Goal: Task Accomplishment & Management: Manage account settings

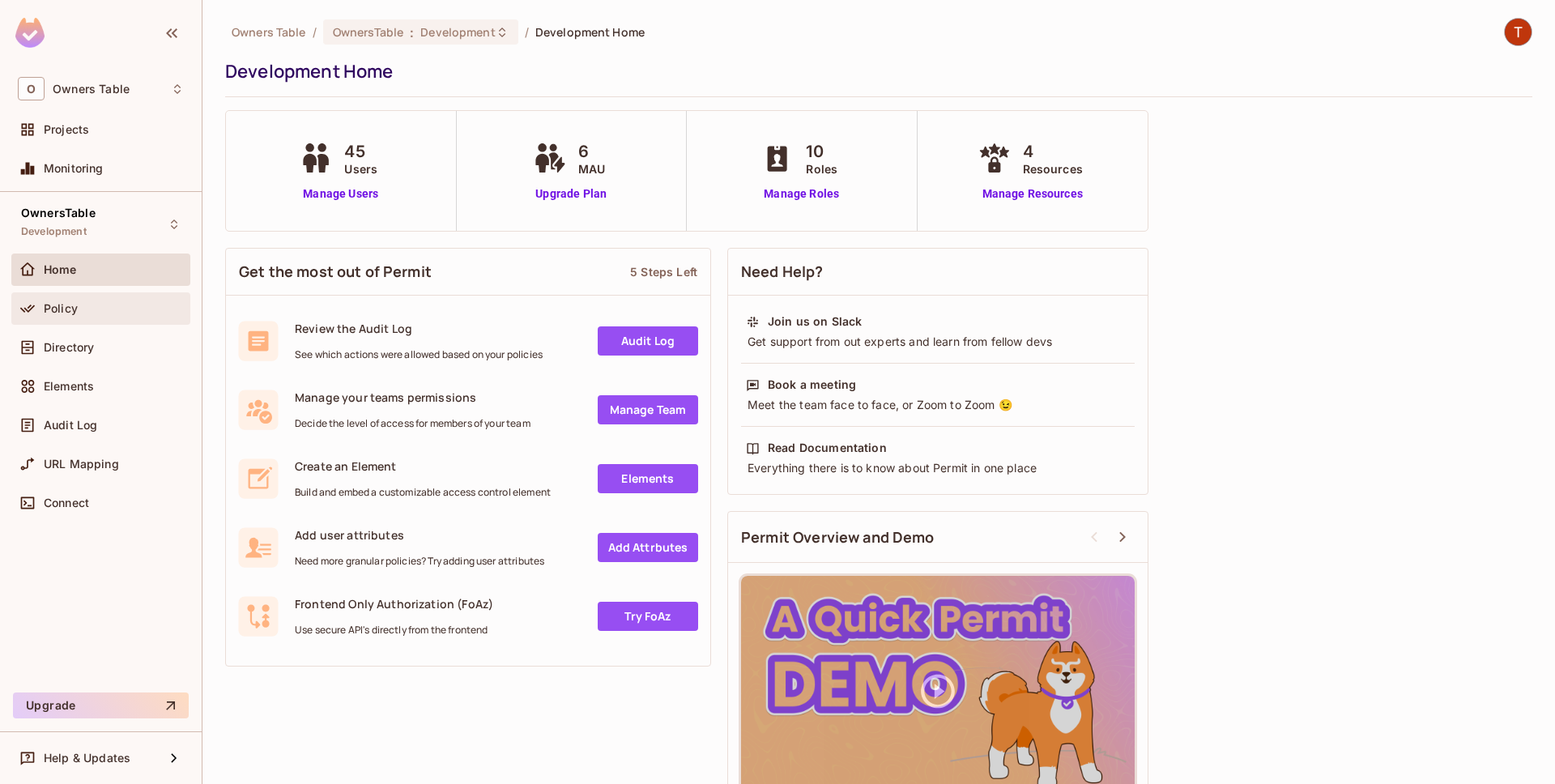
click at [105, 311] on div "Policy" at bounding box center [113, 309] width 140 height 13
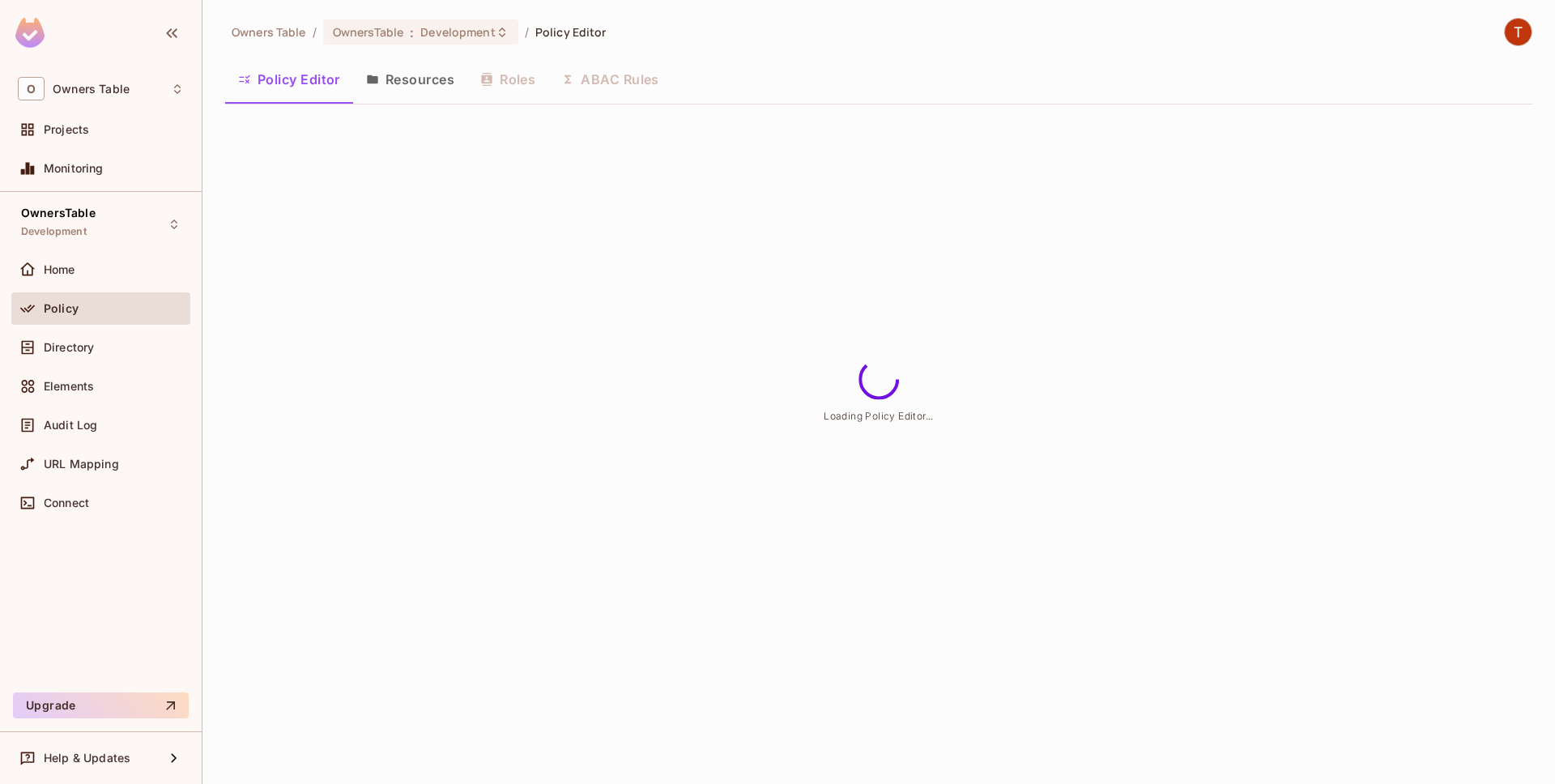
click at [395, 77] on button "Resources" at bounding box center [410, 78] width 114 height 40
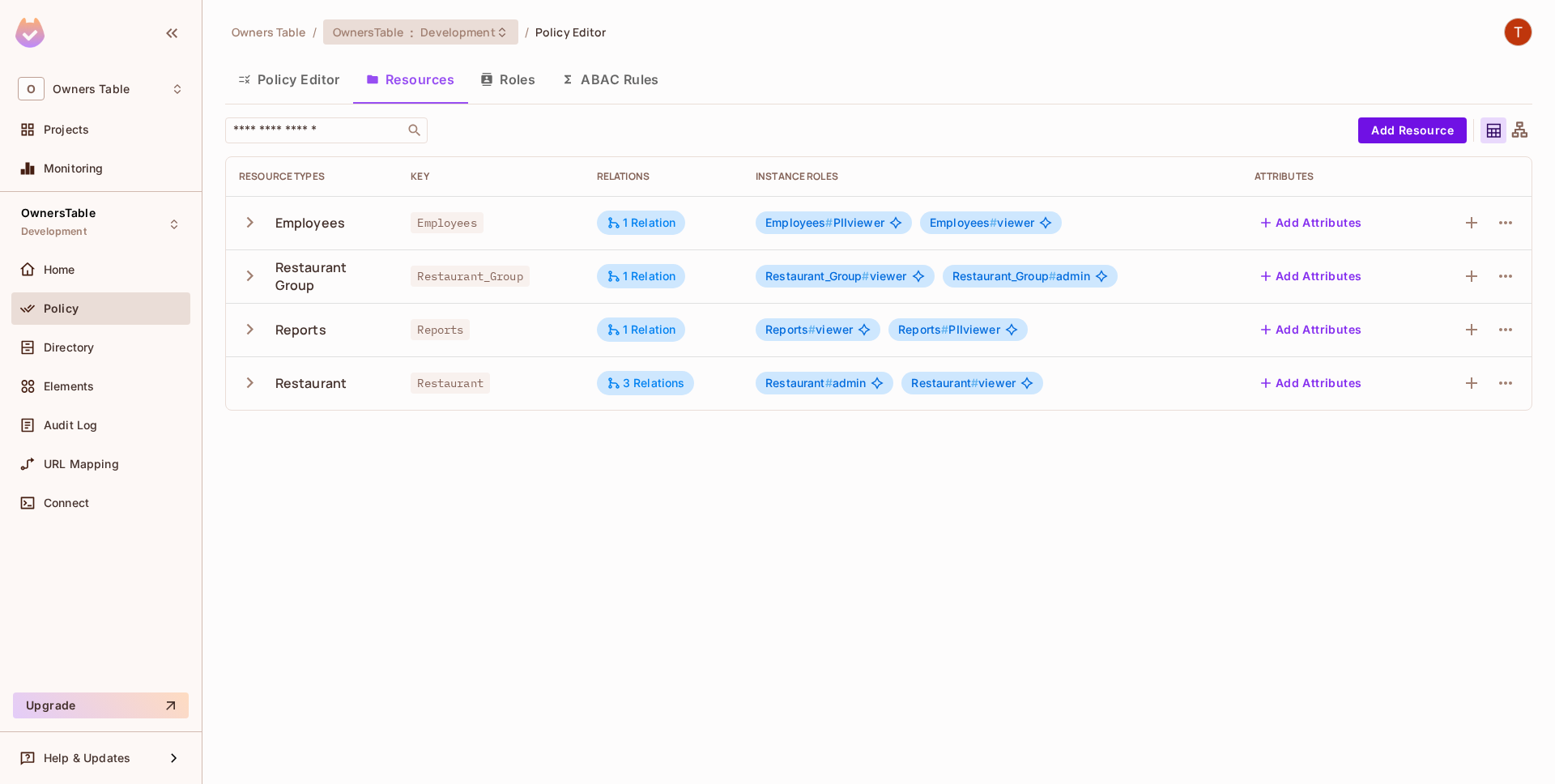
click at [498, 39] on div "OwnersTable : Development" at bounding box center [420, 32] width 195 height 25
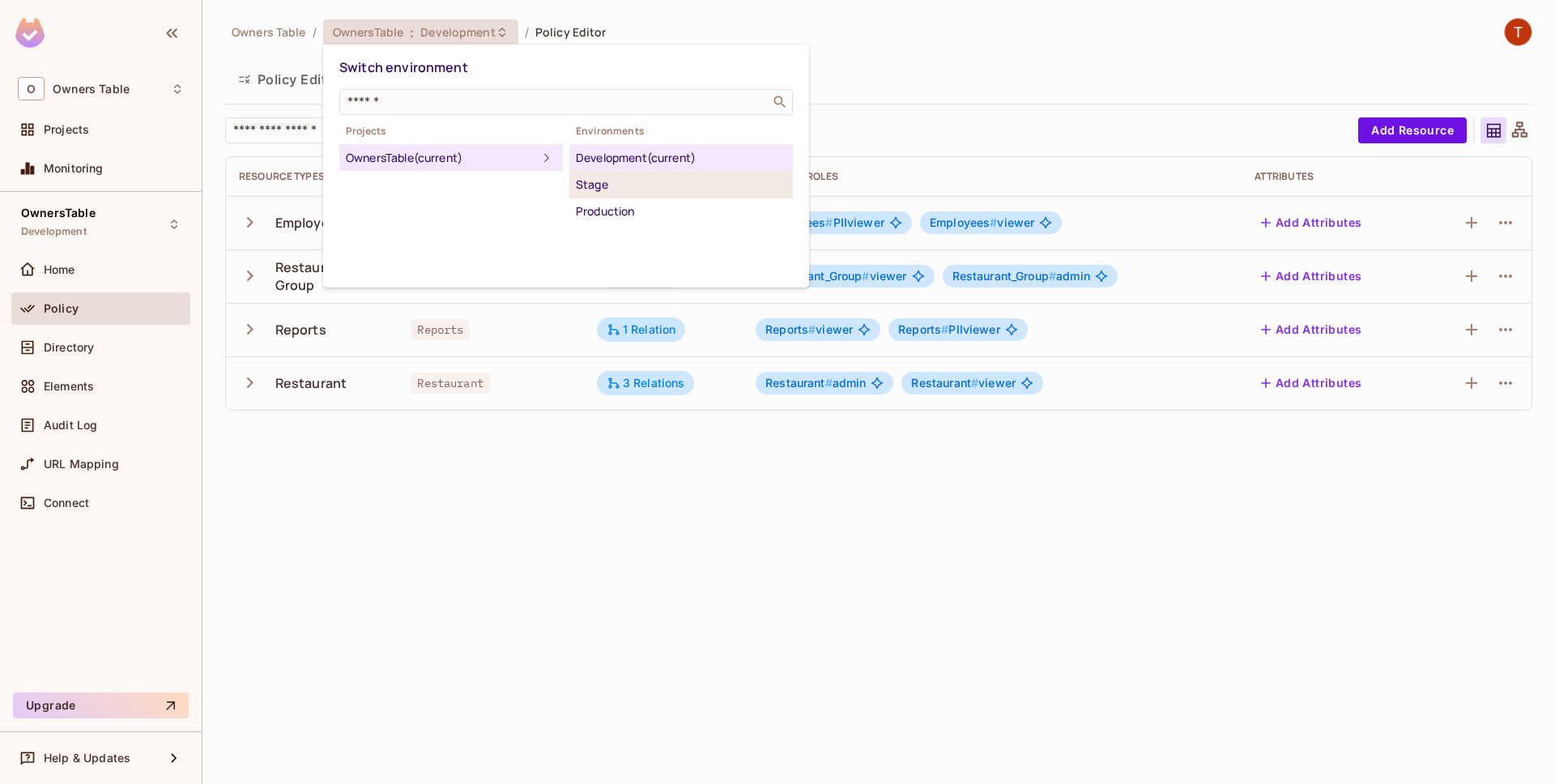
click at [623, 189] on div "Stage" at bounding box center [681, 185] width 211 height 20
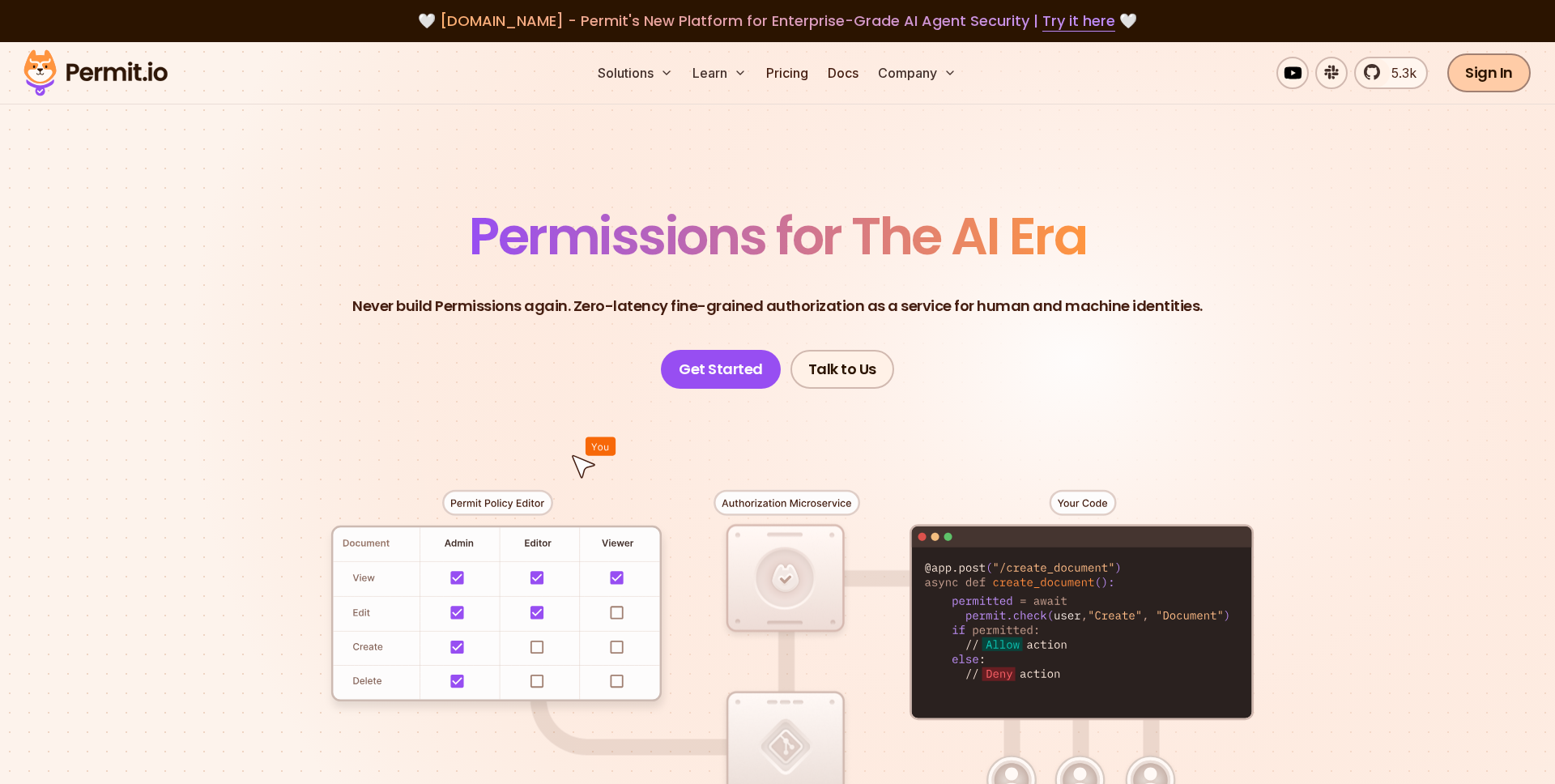
click at [1521, 78] on link "Sign In" at bounding box center [1488, 73] width 83 height 39
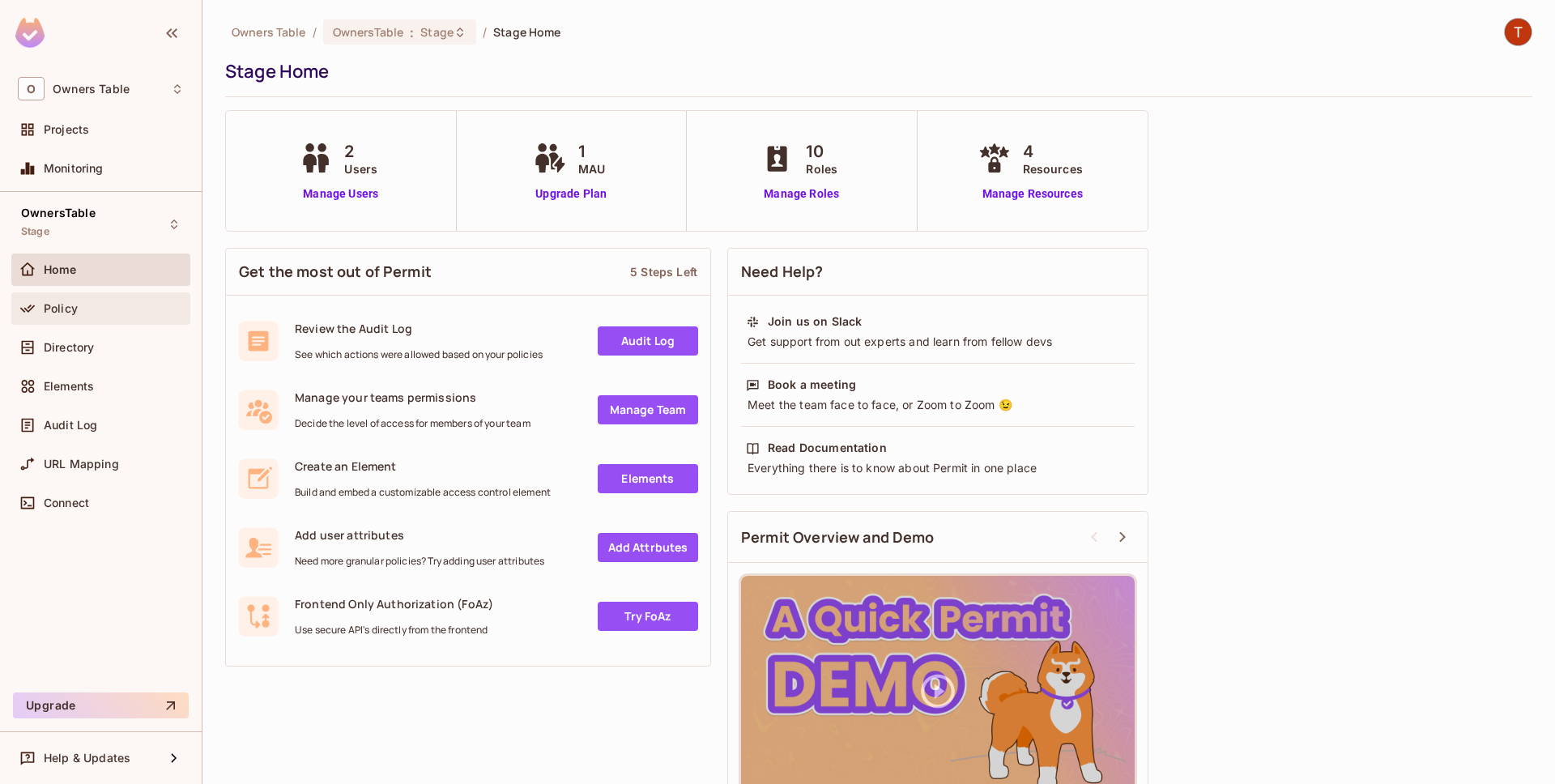
click at [101, 311] on div "Policy" at bounding box center [113, 309] width 140 height 13
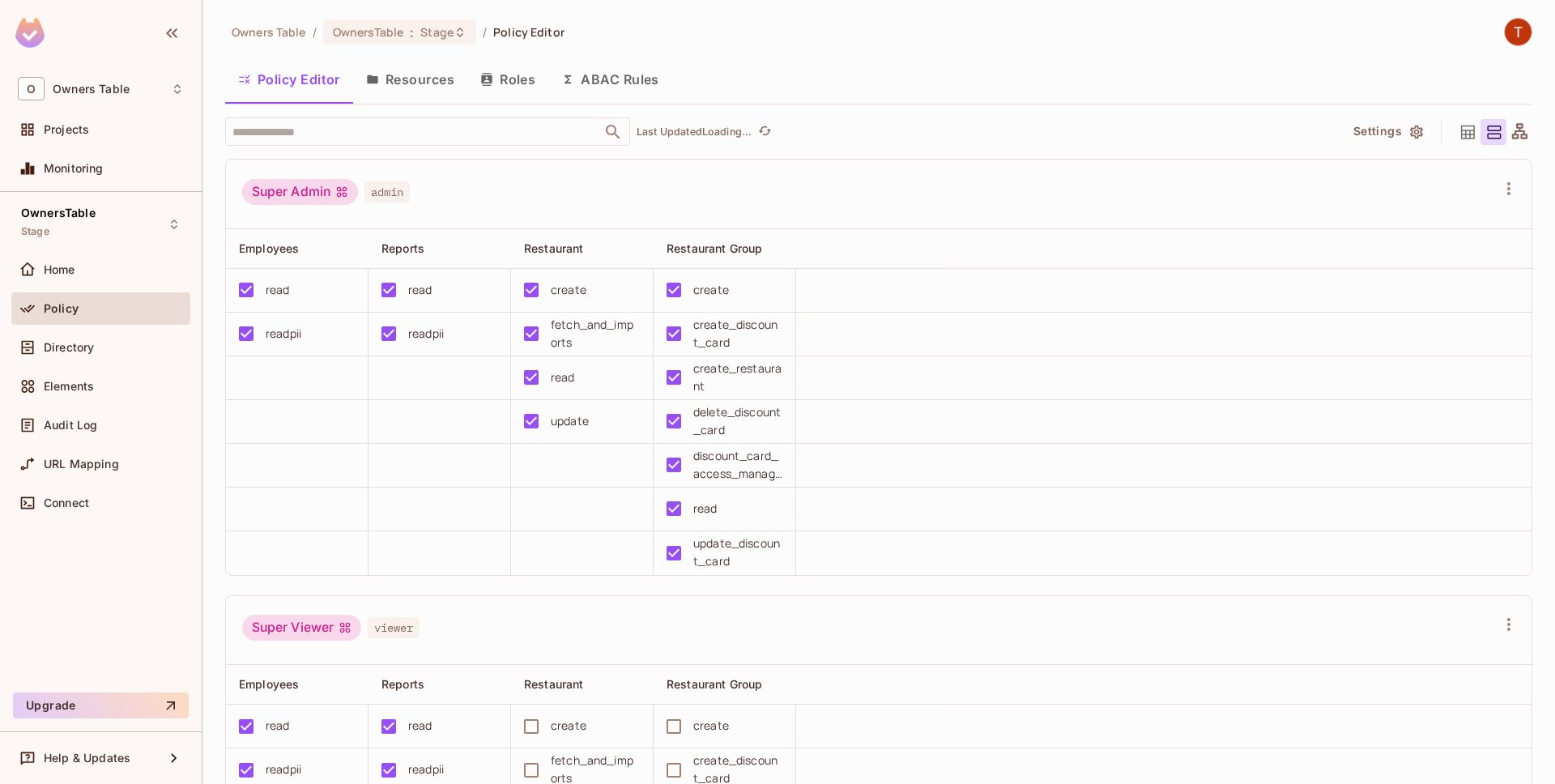
click at [436, 84] on button "Resources" at bounding box center [410, 78] width 114 height 40
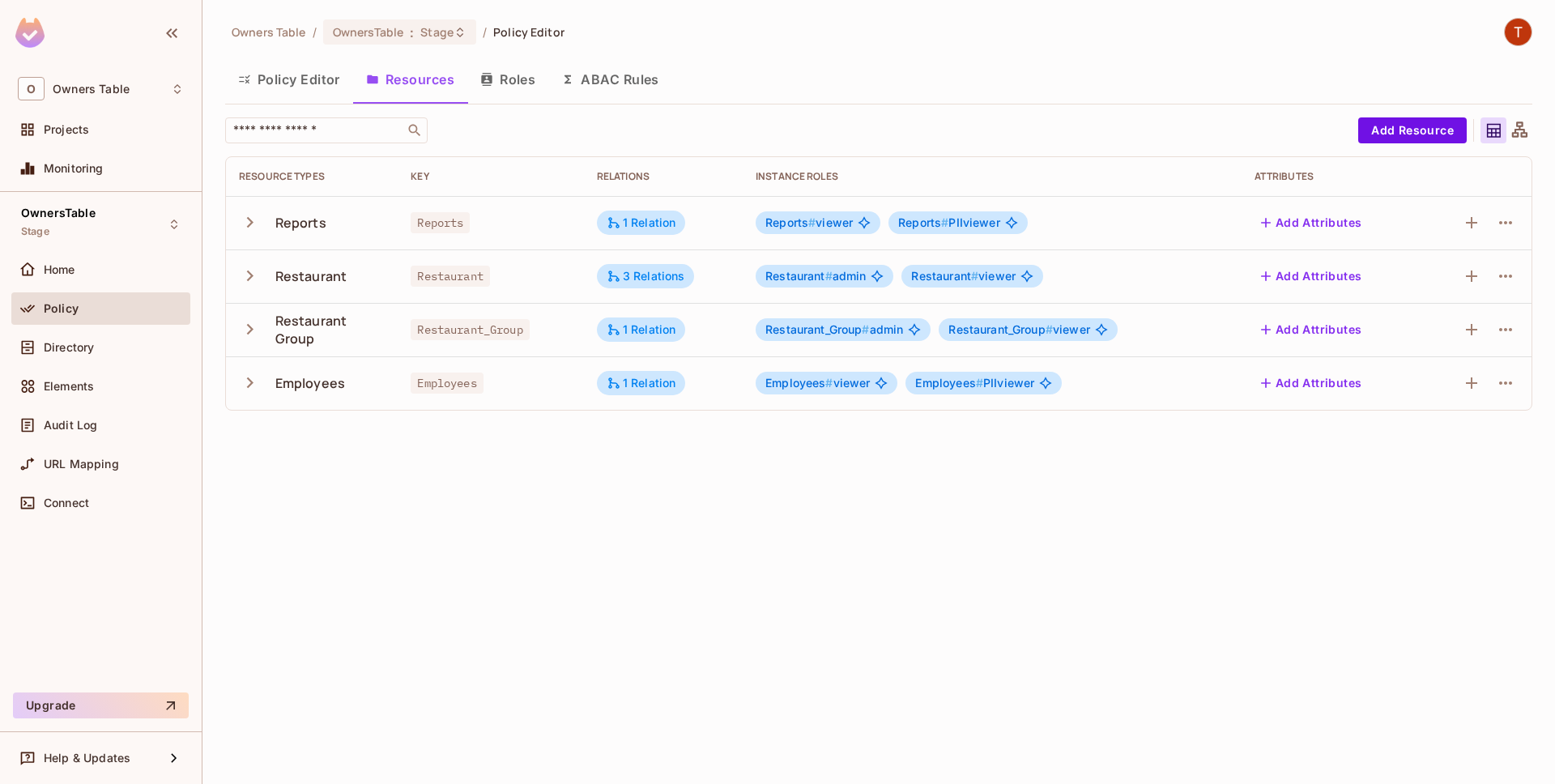
click at [247, 273] on icon "button" at bounding box center [250, 276] width 22 height 22
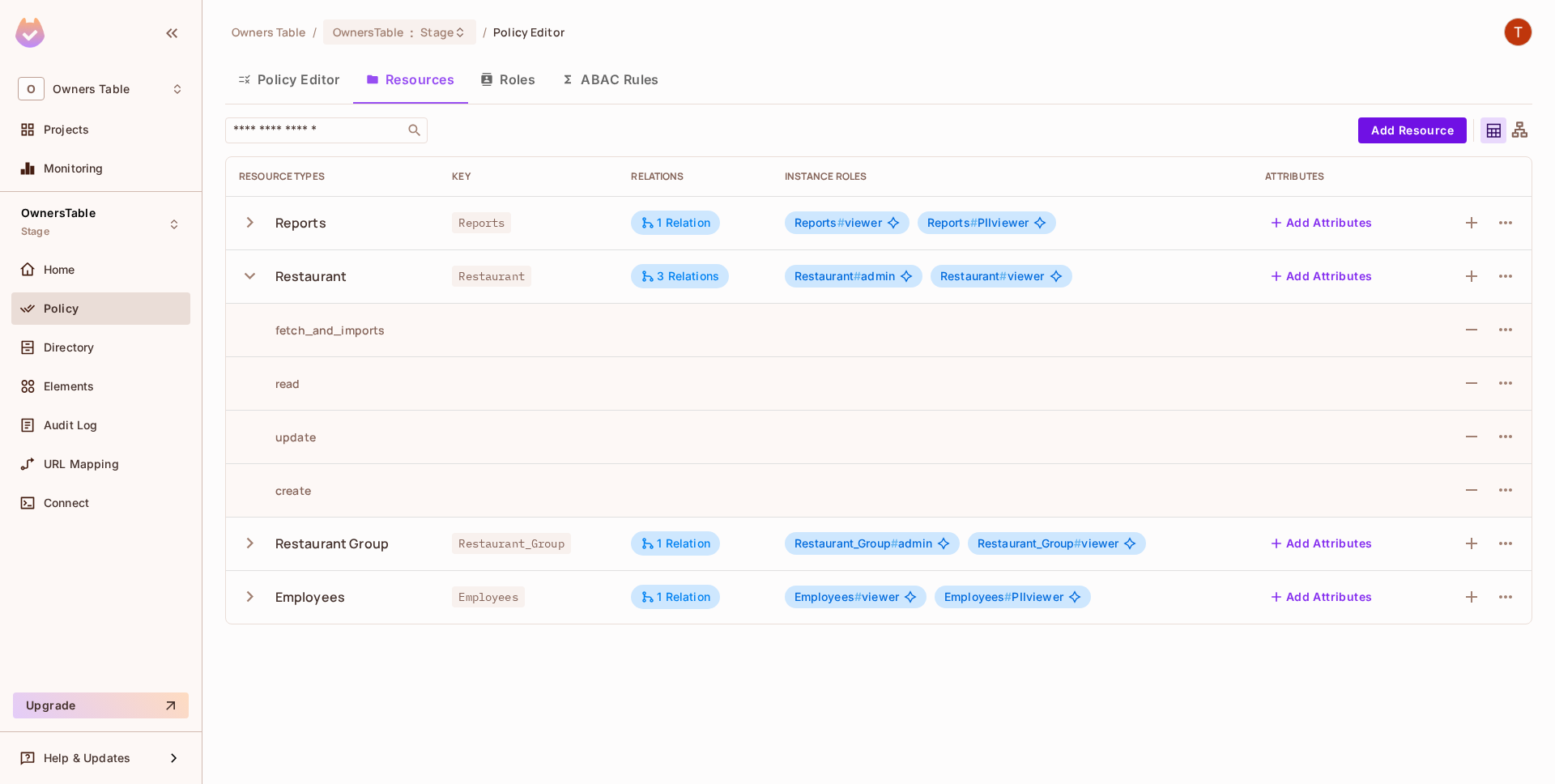
click at [256, 539] on icon "button" at bounding box center [250, 542] width 22 height 22
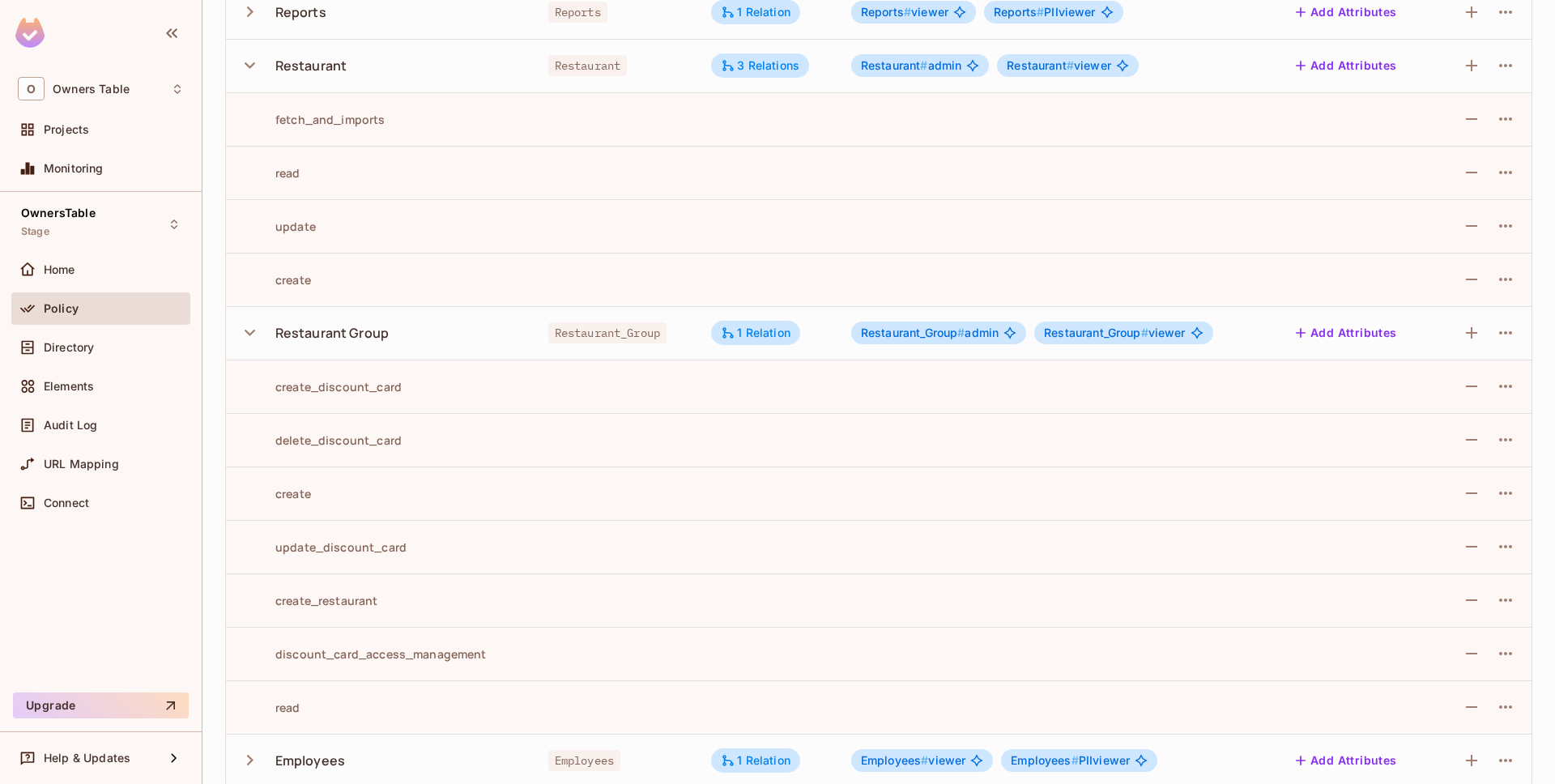
scroll to position [227, 0]
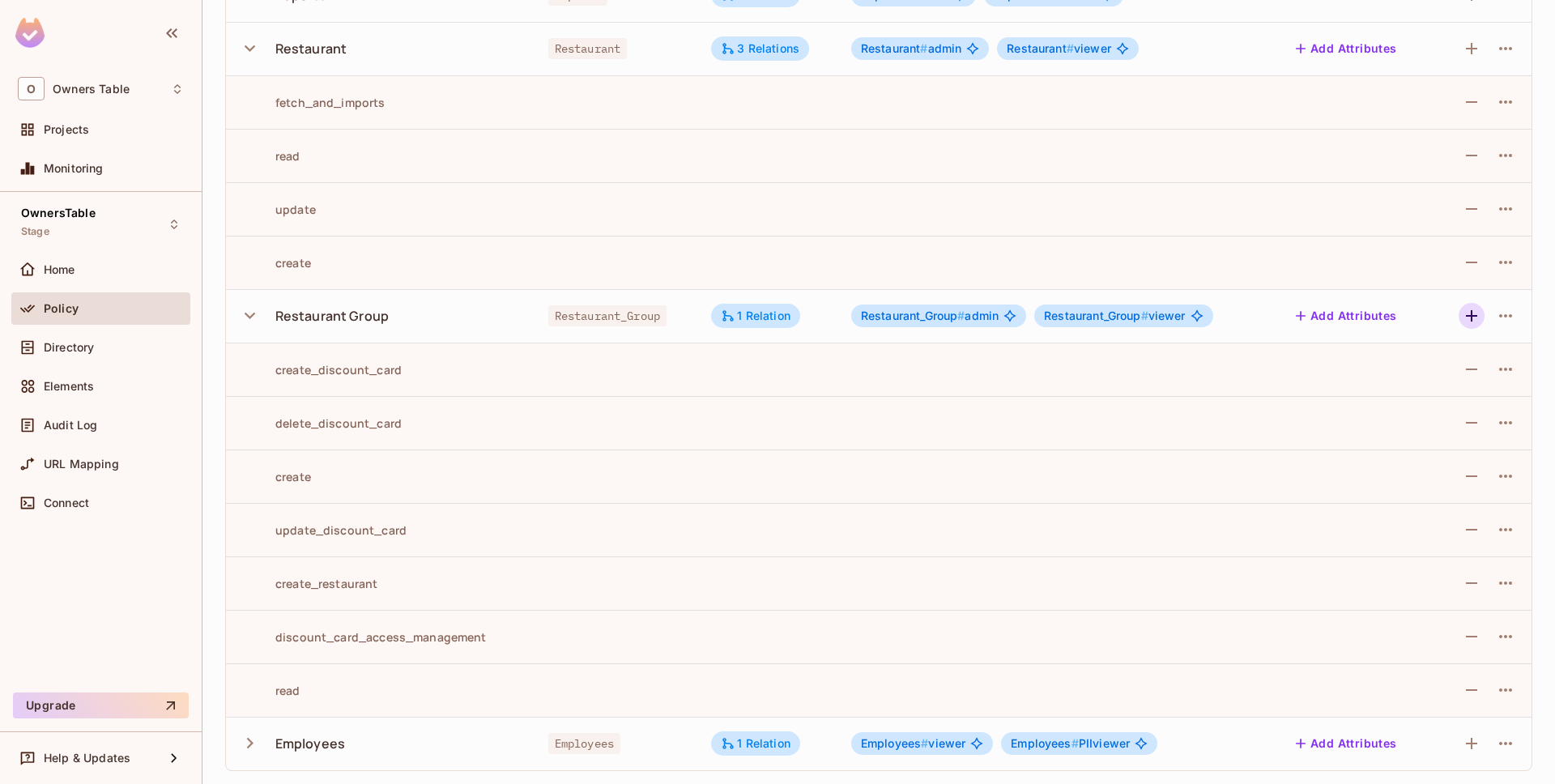
click at [1471, 317] on icon "button" at bounding box center [1471, 316] width 12 height 12
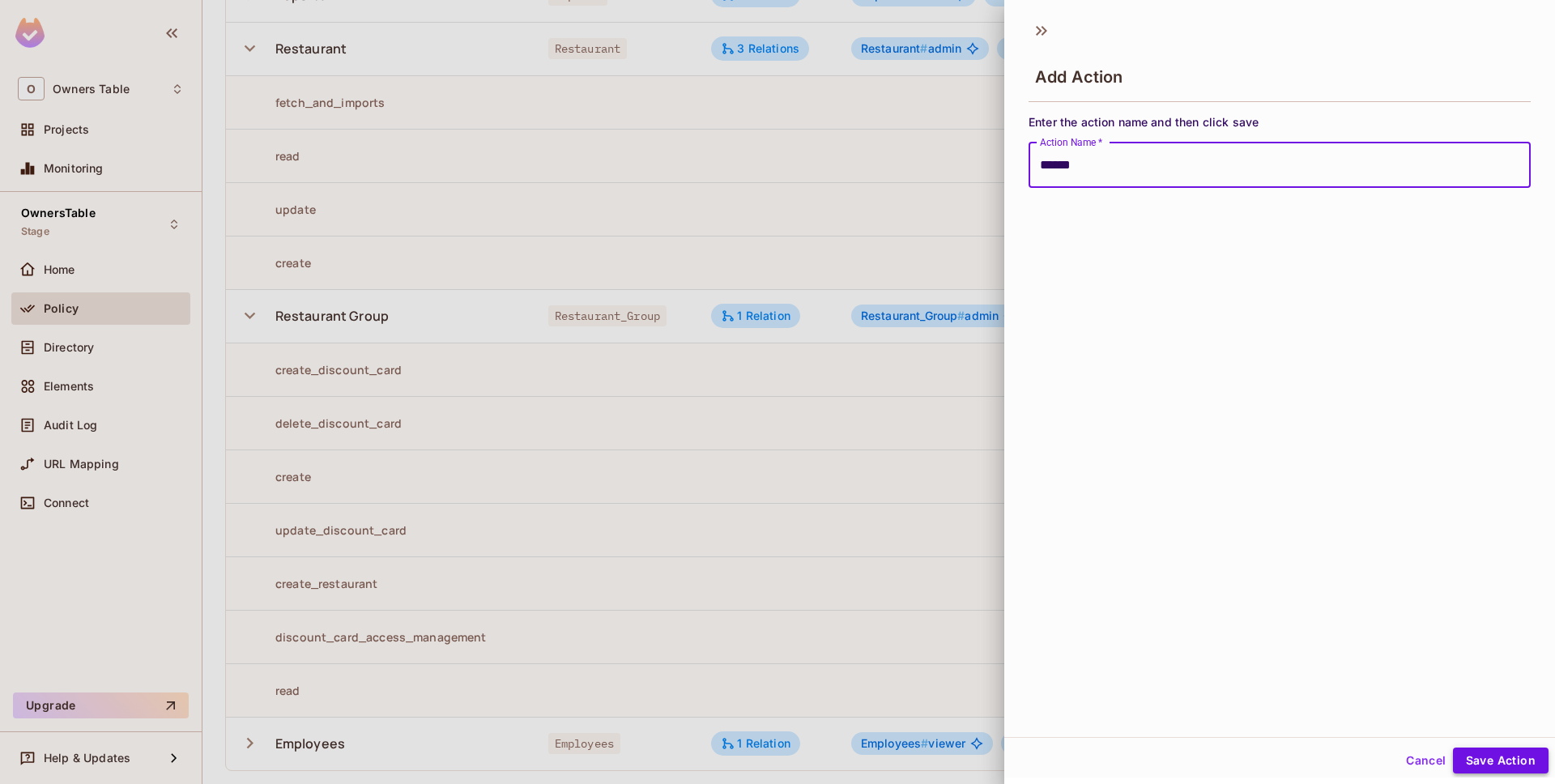
type input "******"
click at [1524, 758] on button "Save Action" at bounding box center [1500, 760] width 95 height 26
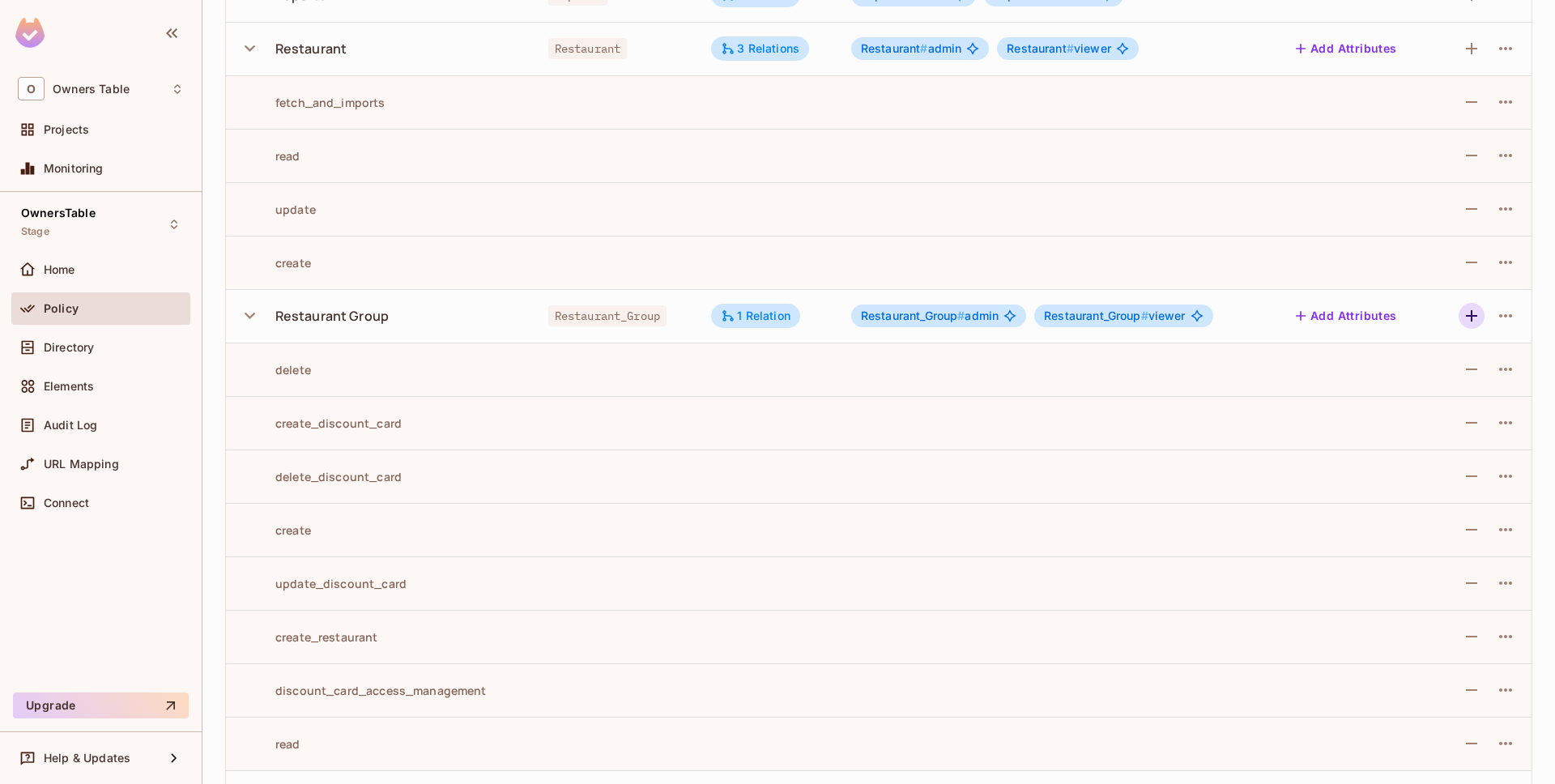
click at [1473, 317] on icon "button" at bounding box center [1471, 316] width 12 height 12
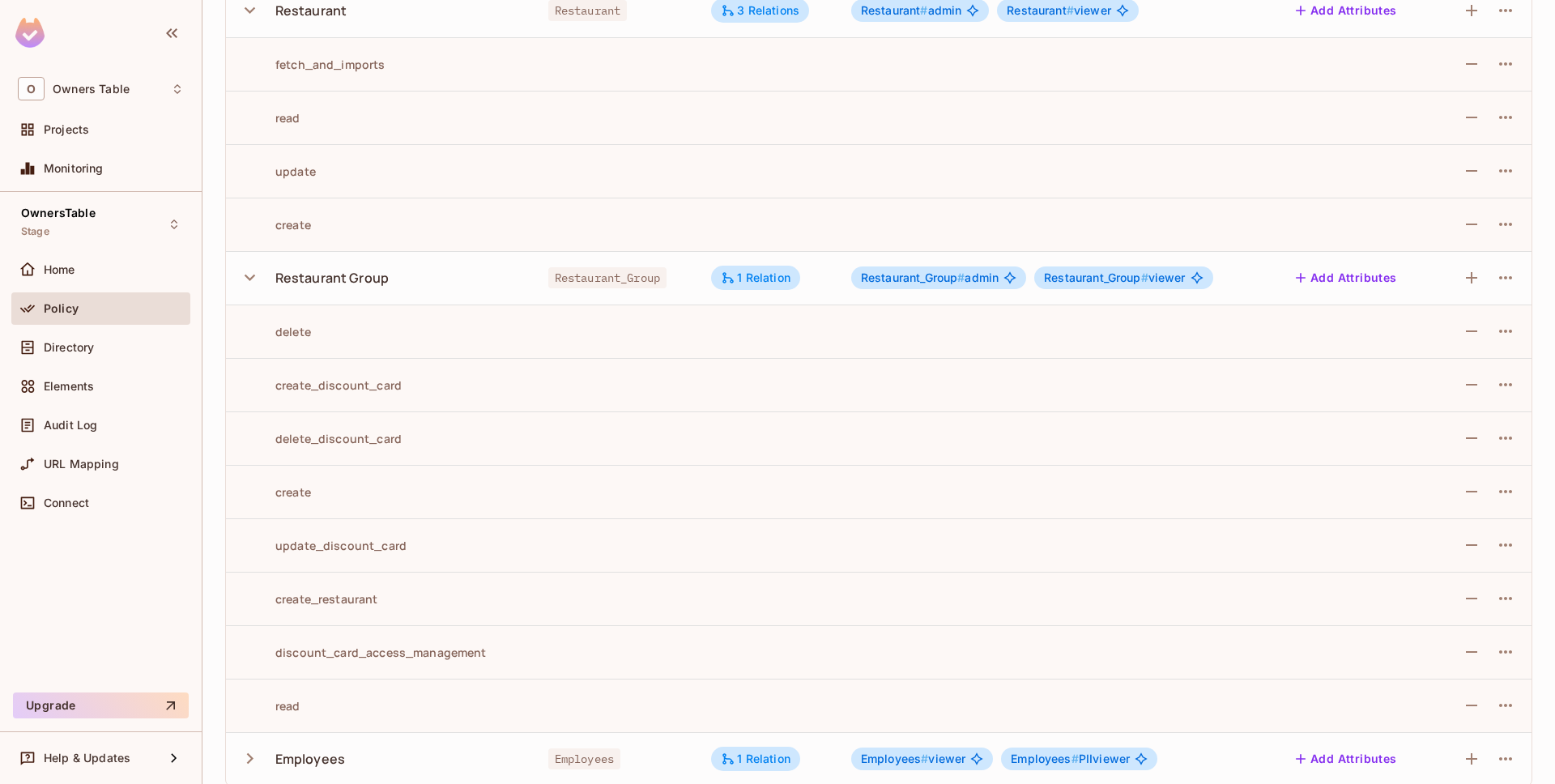
scroll to position [281, 0]
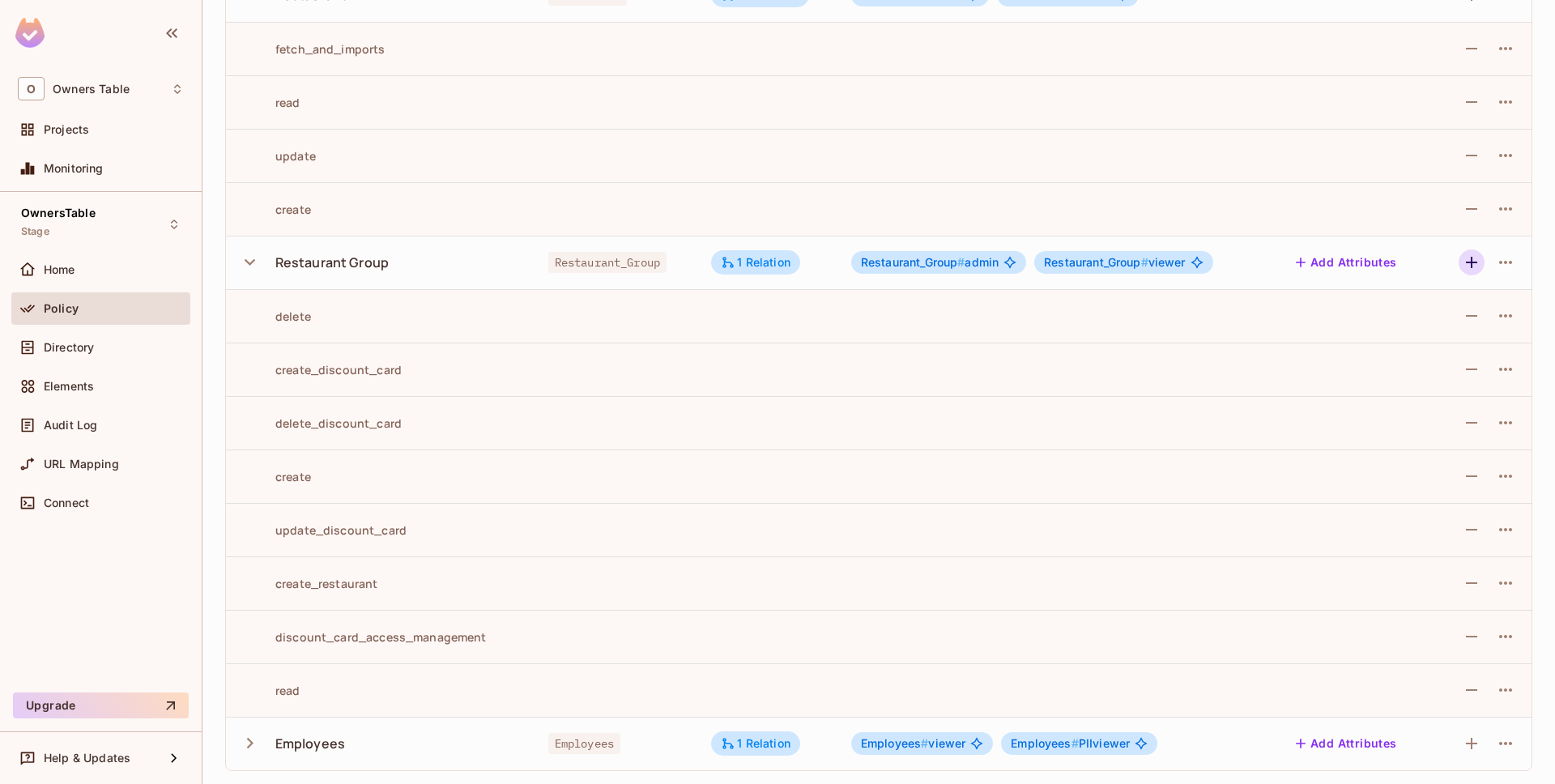
click at [1476, 259] on icon "button" at bounding box center [1471, 262] width 20 height 20
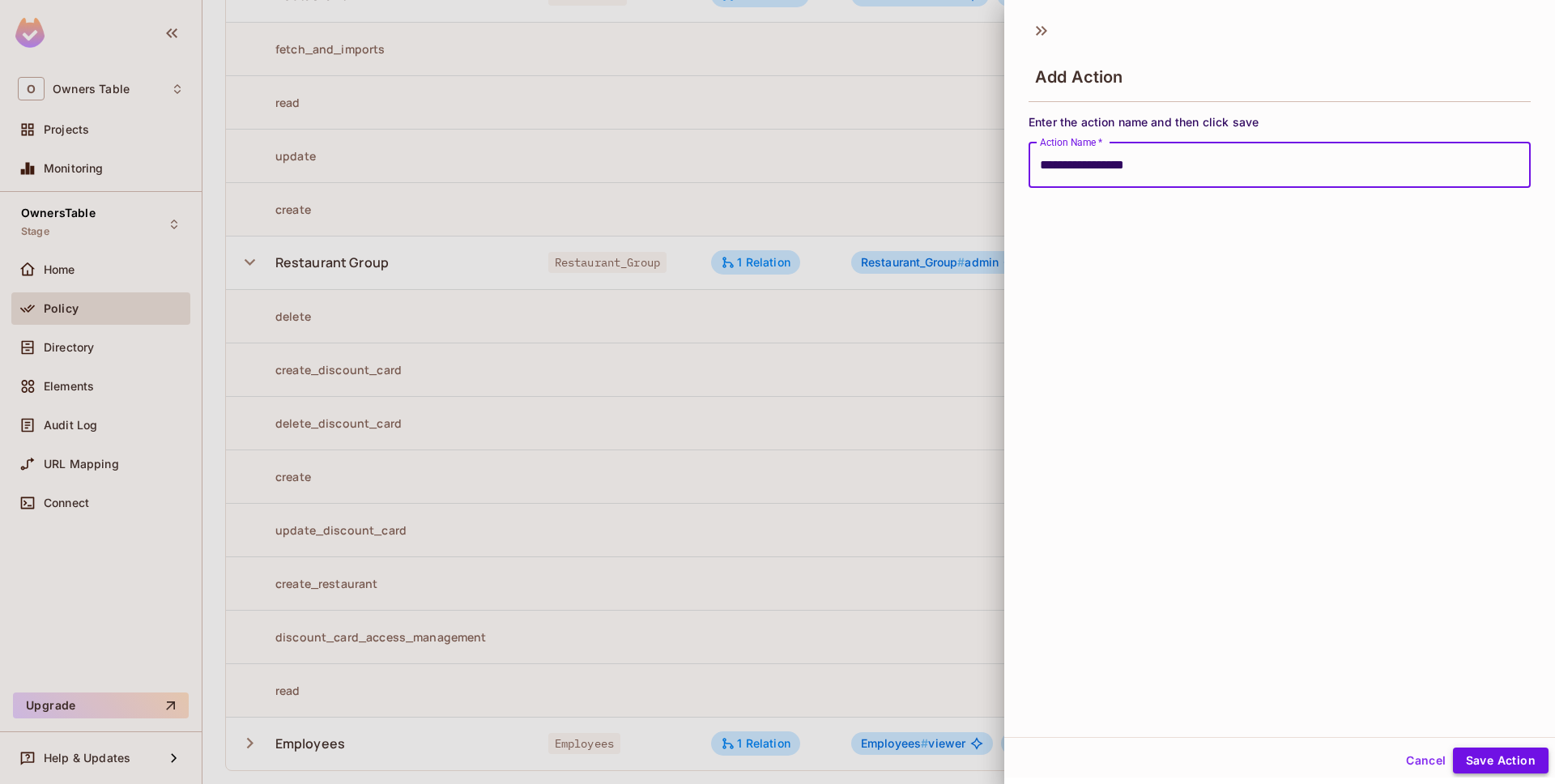
type input "**********"
click at [1496, 757] on button "Save Action" at bounding box center [1500, 760] width 95 height 26
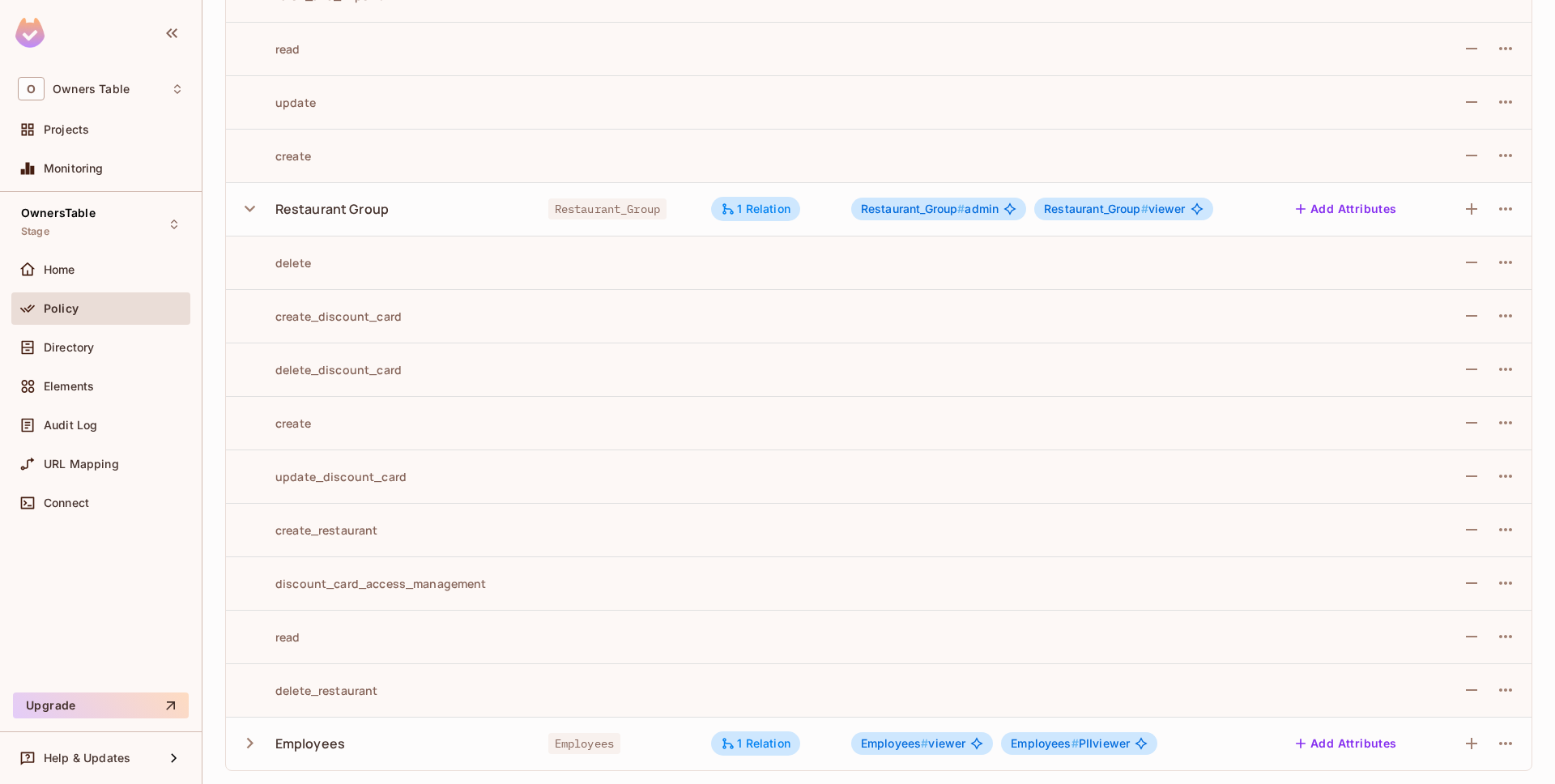
scroll to position [0, 0]
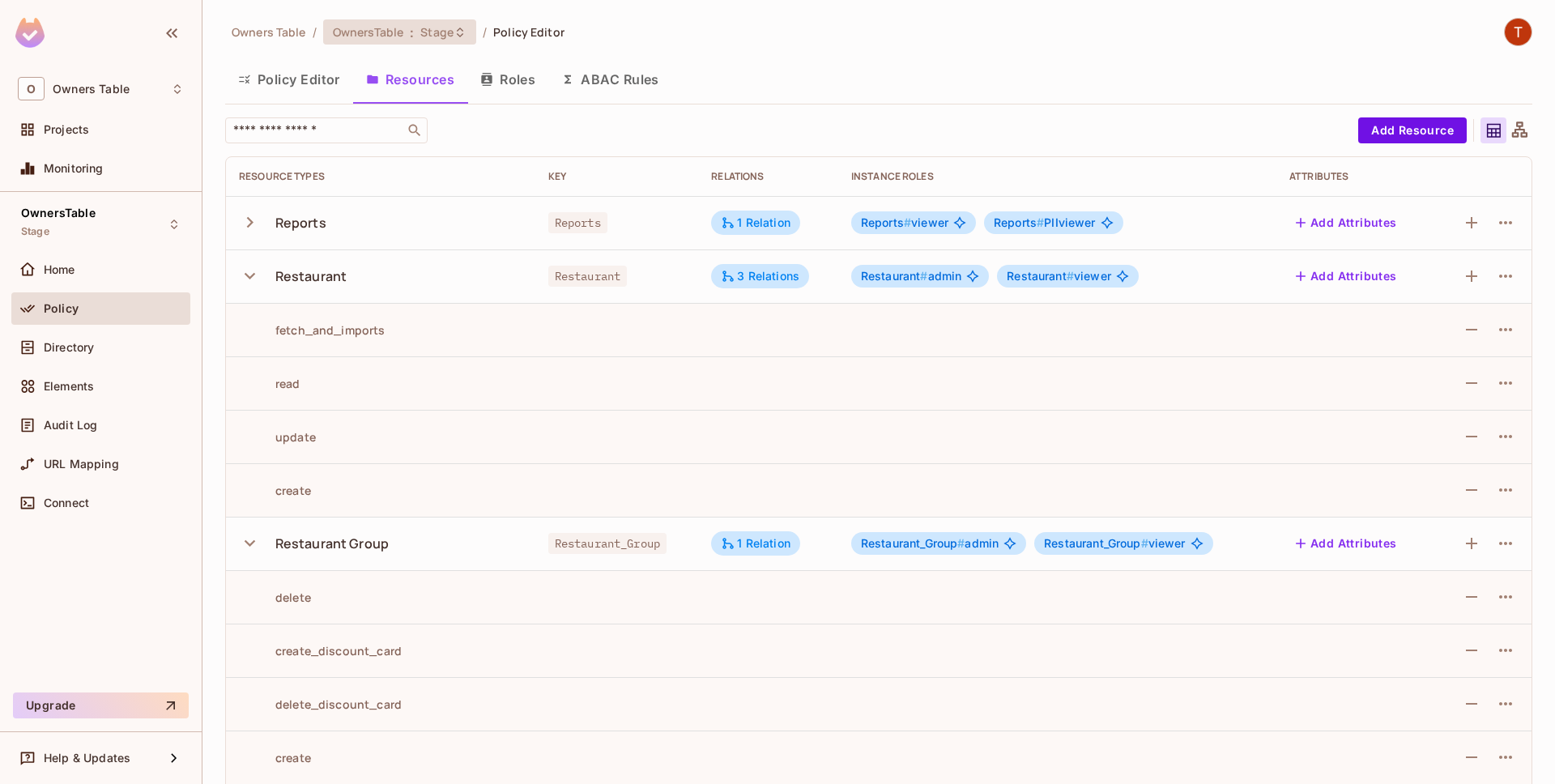
click at [458, 26] on icon at bounding box center [459, 32] width 13 height 13
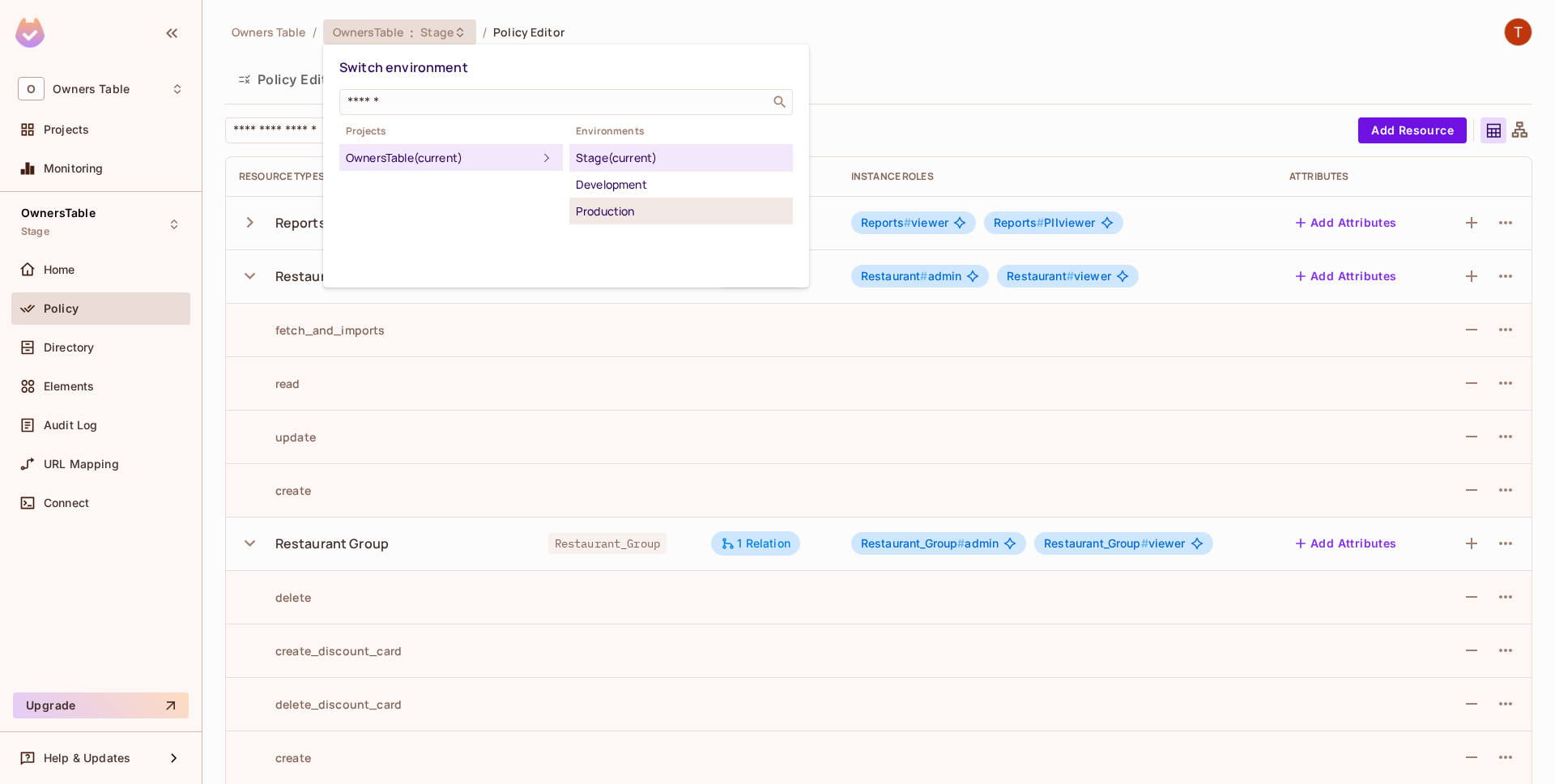
click at [642, 206] on div "Production" at bounding box center [681, 211] width 211 height 20
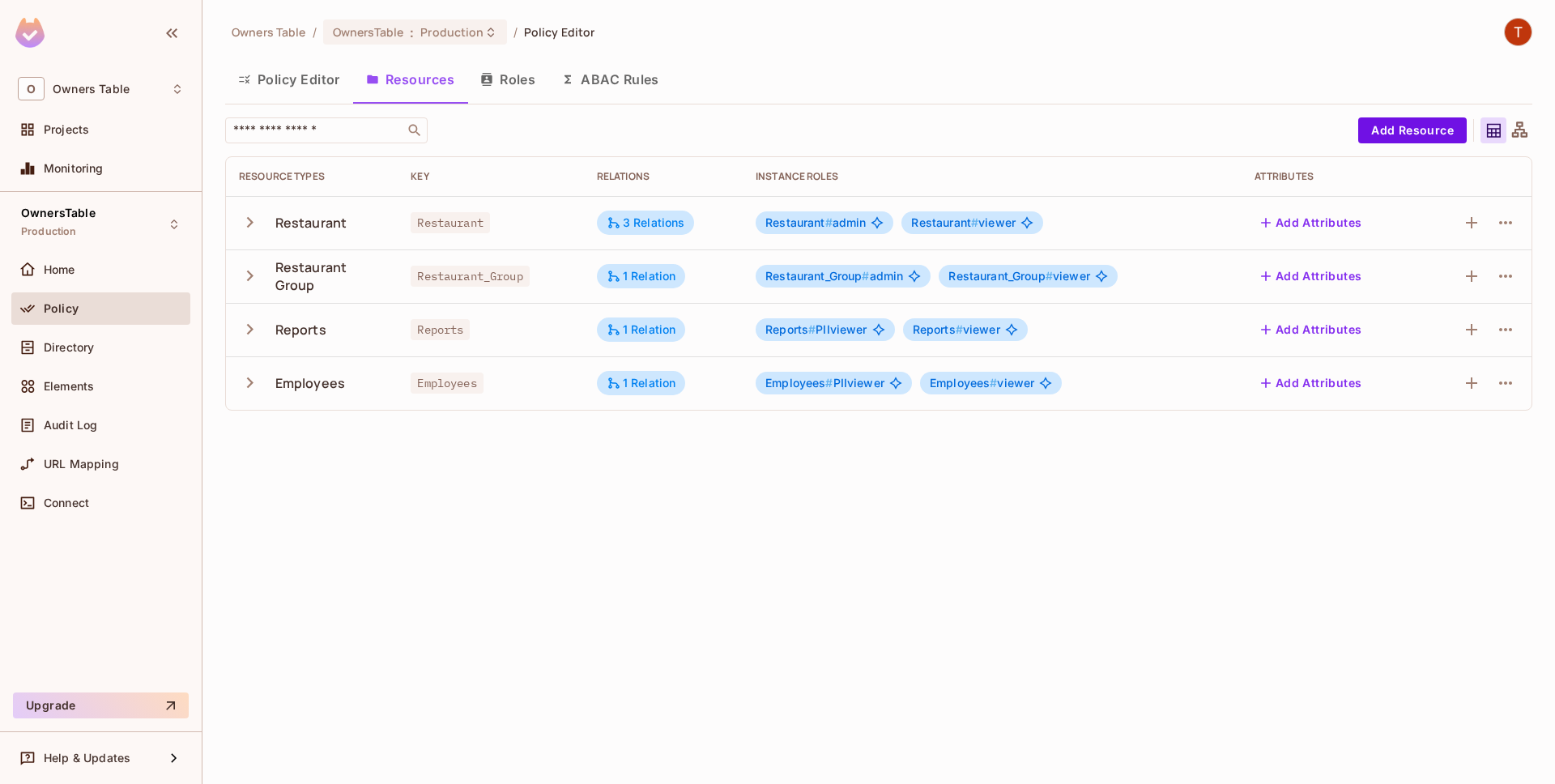
click at [245, 282] on icon "button" at bounding box center [250, 276] width 22 height 22
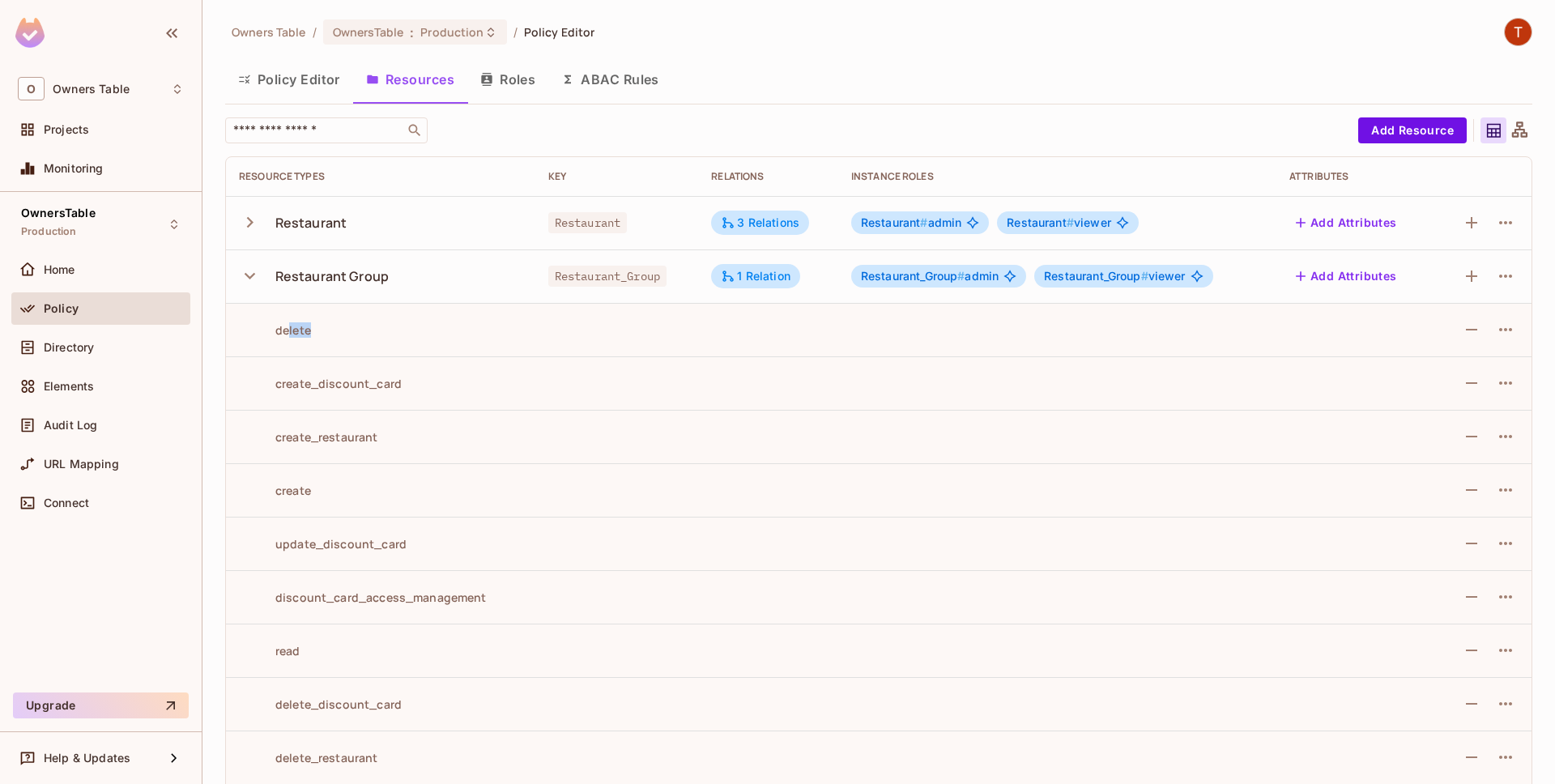
drag, startPoint x: 336, startPoint y: 331, endPoint x: 286, endPoint y: 327, distance: 50.2
click at [286, 327] on div "delete" at bounding box center [381, 329] width 284 height 15
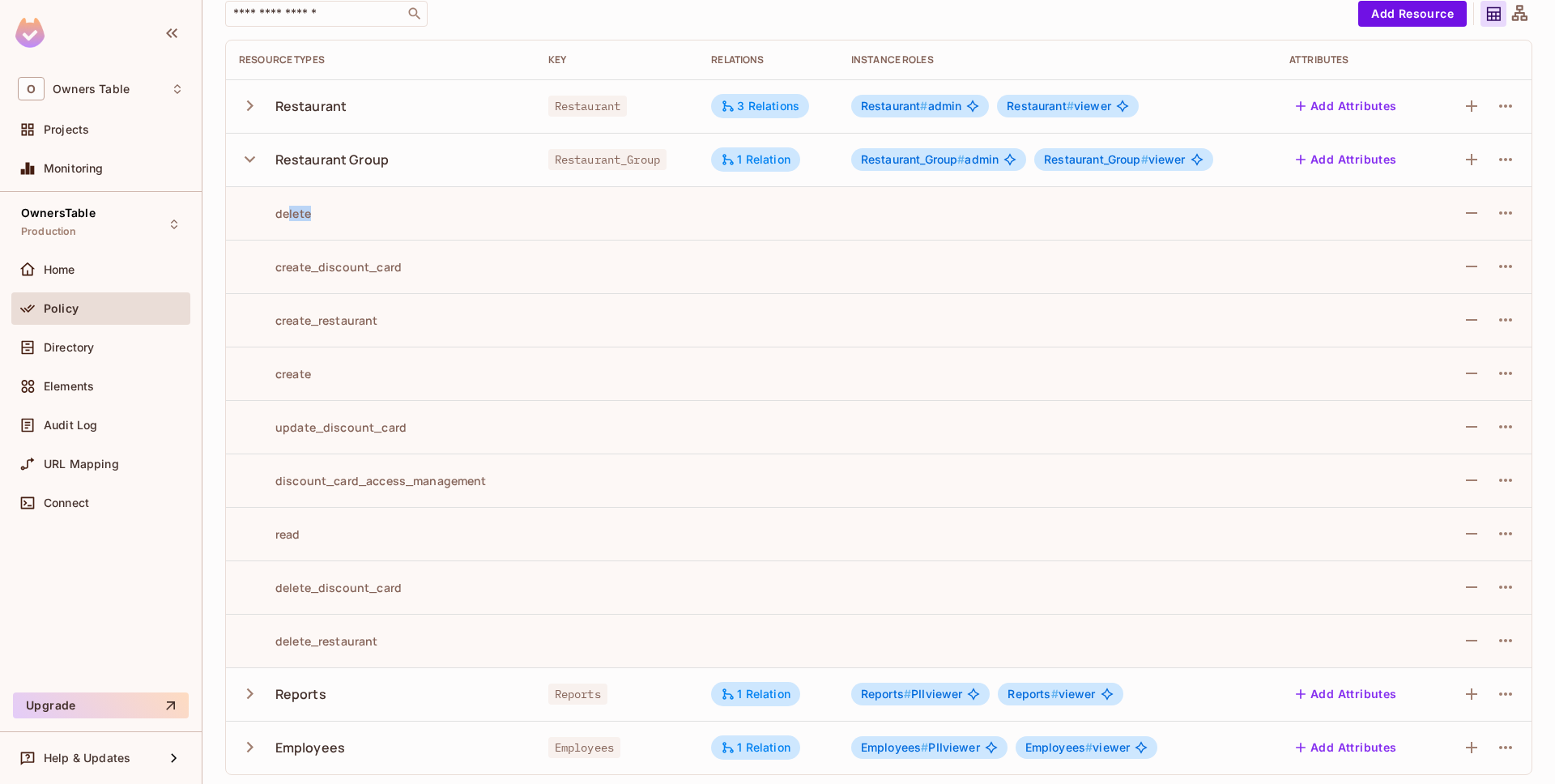
scroll to position [120, 0]
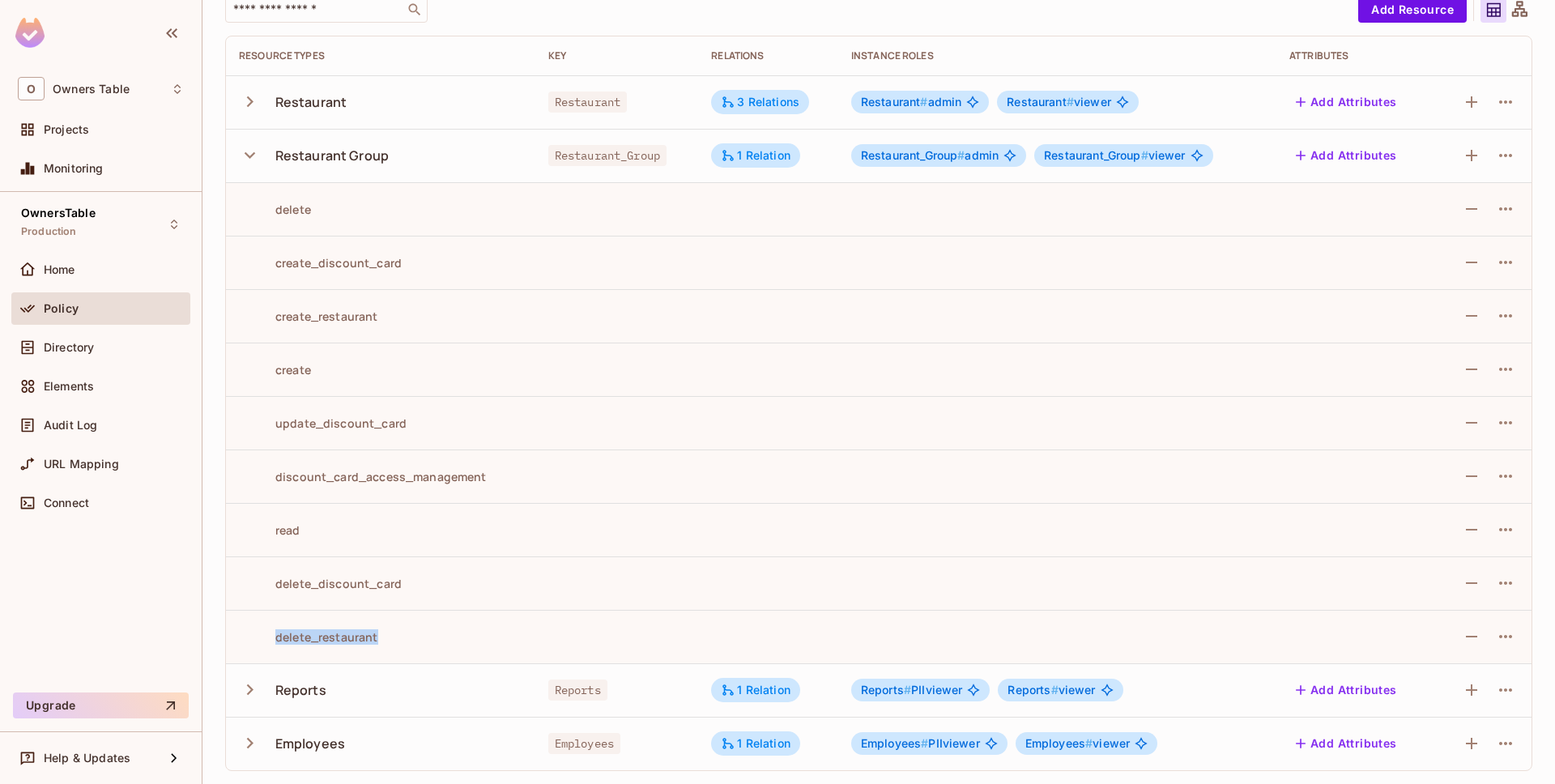
click at [492, 630] on div "delete_restaurant" at bounding box center [381, 636] width 284 height 15
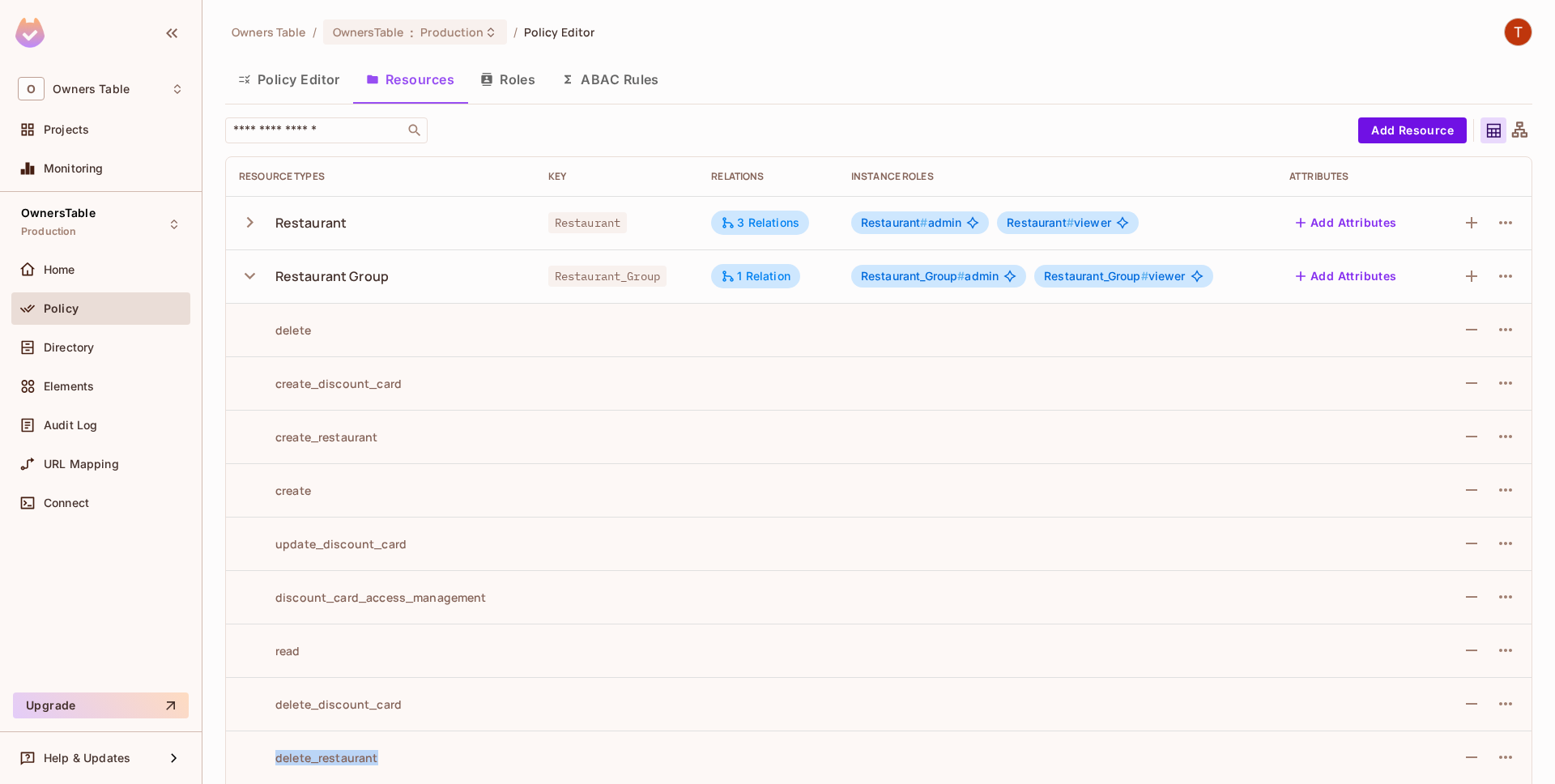
click at [244, 233] on button "button" at bounding box center [253, 222] width 29 height 35
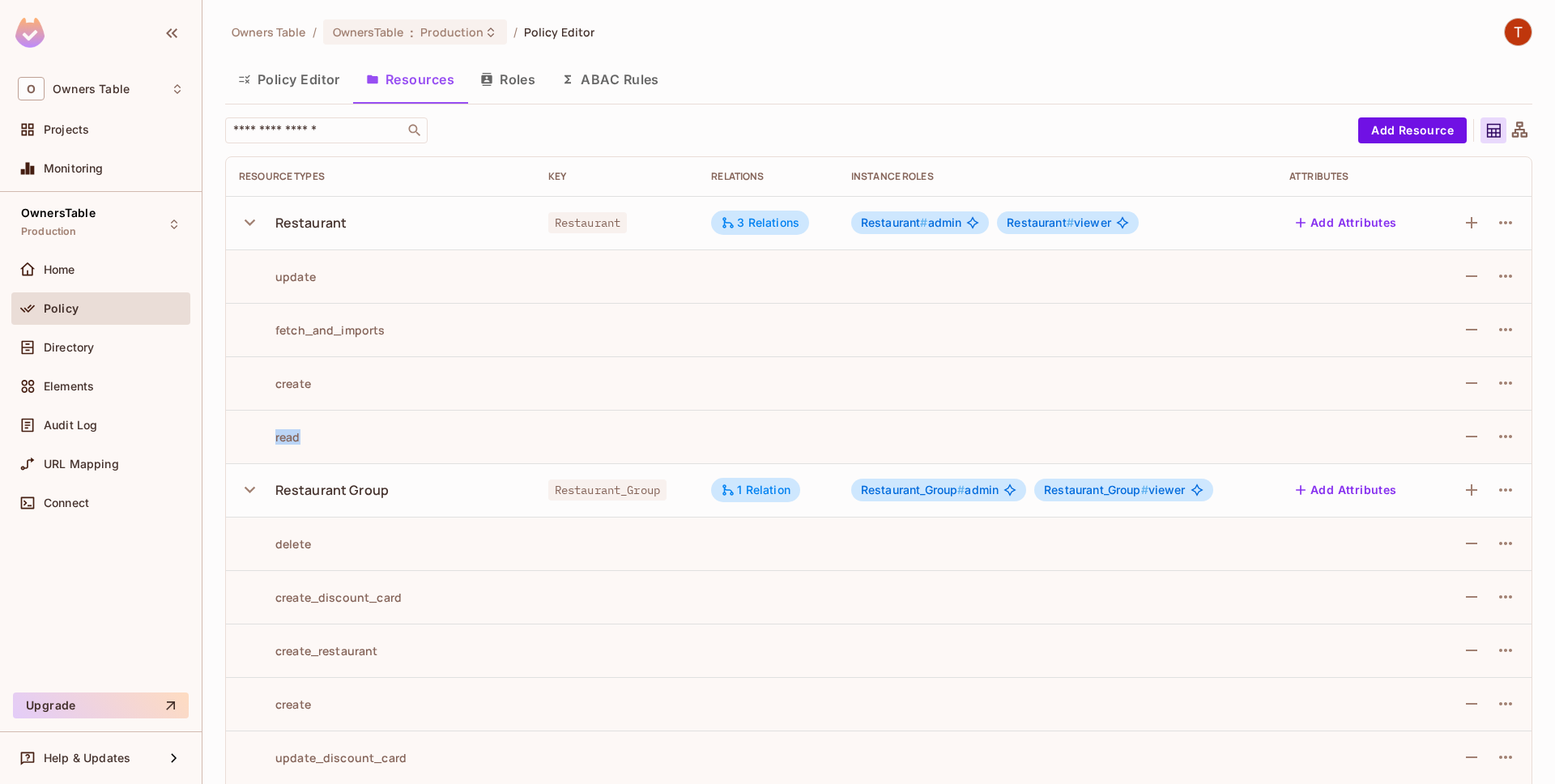
drag, startPoint x: 256, startPoint y: 252, endPoint x: 363, endPoint y: 455, distance: 229.5
click at [363, 454] on tbody "Restaurant Restaurant 3 Relations Restaurant # admin Restaurant # viewer Add At…" at bounding box center [878, 650] width 1305 height 908
click at [363, 455] on td "read" at bounding box center [380, 436] width 310 height 54
click at [264, 219] on button "button" at bounding box center [253, 222] width 29 height 35
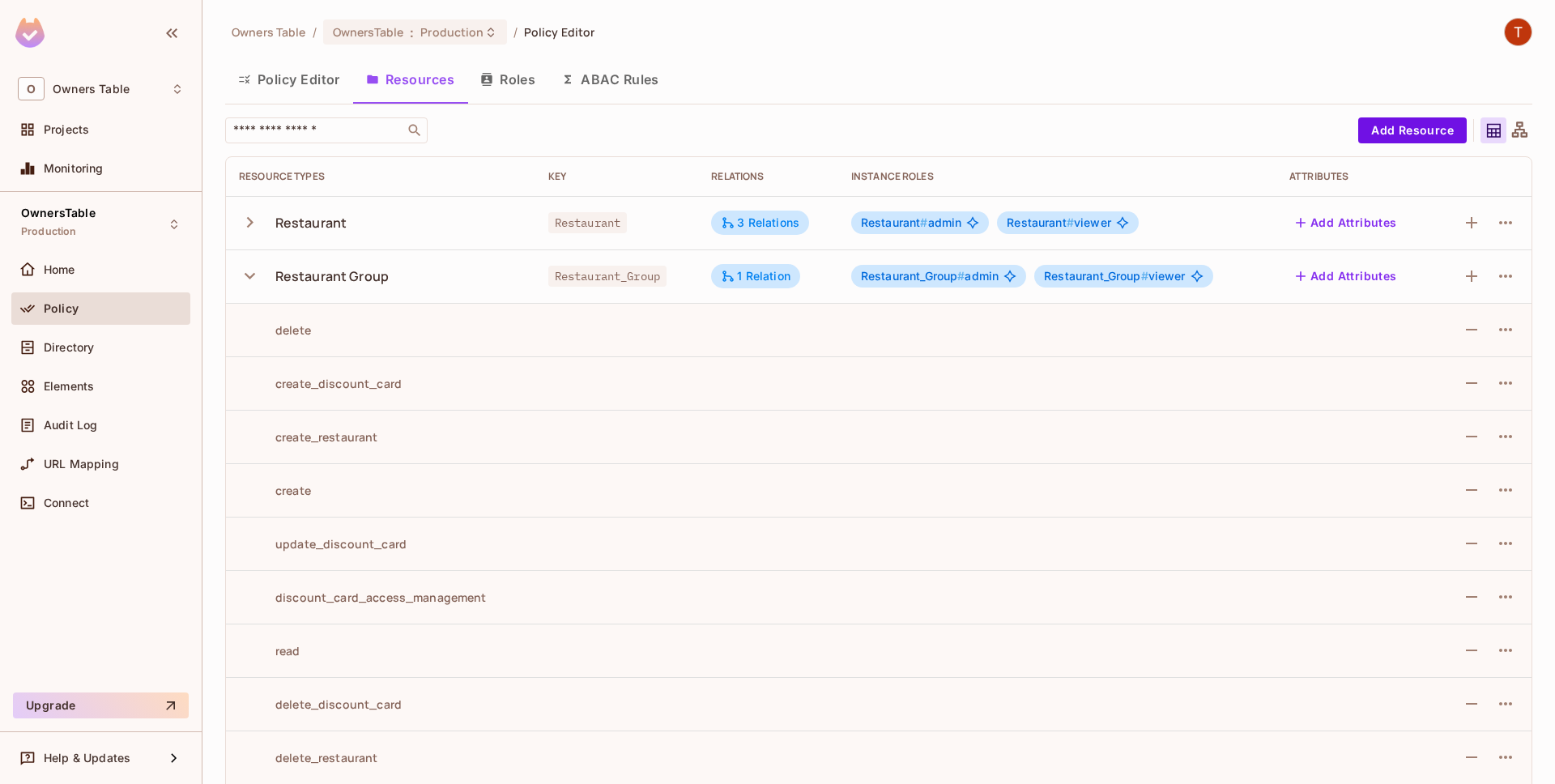
click at [248, 281] on icon "button" at bounding box center [250, 276] width 22 height 22
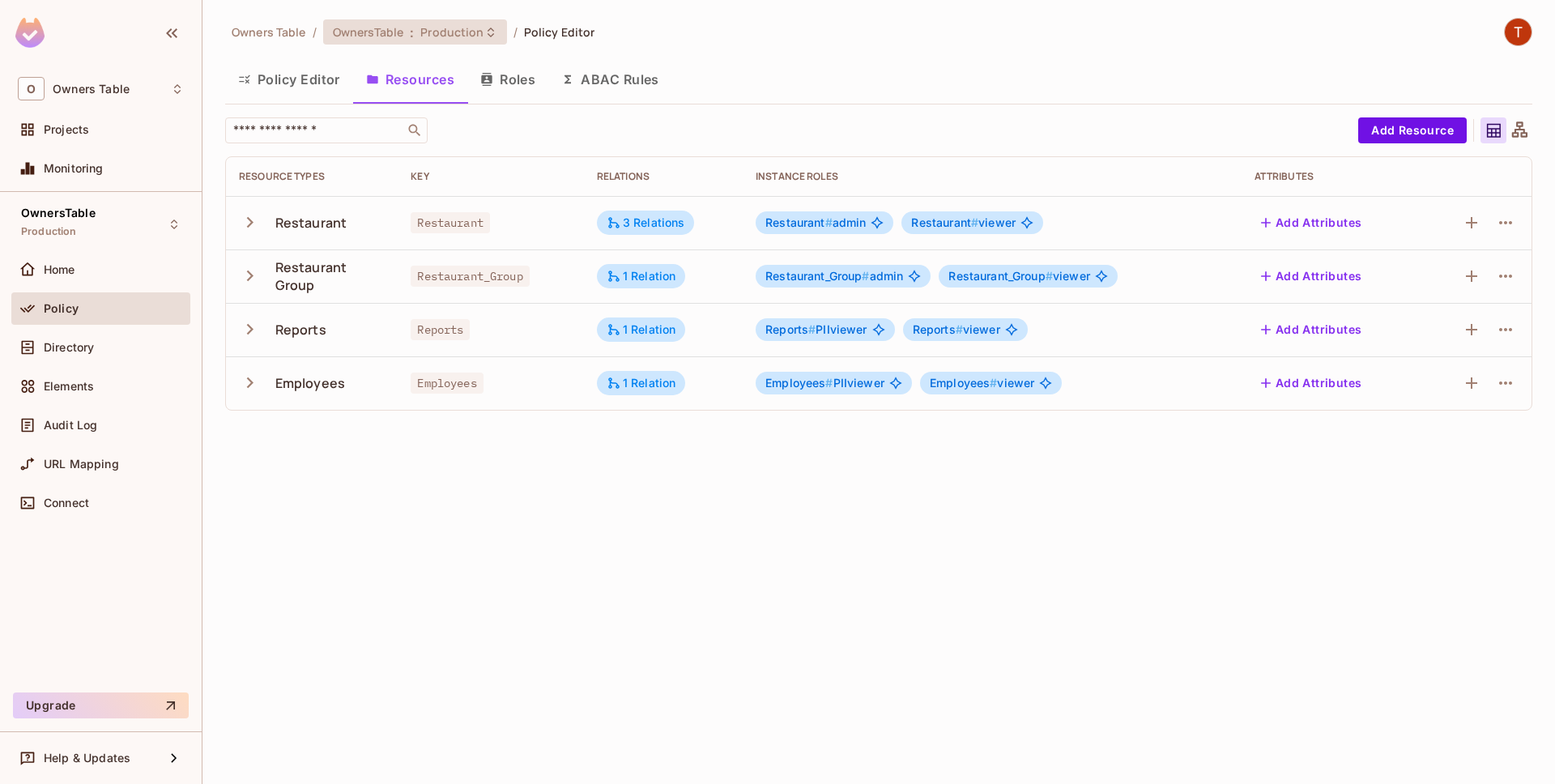
click at [487, 30] on icon at bounding box center [490, 31] width 6 height 10
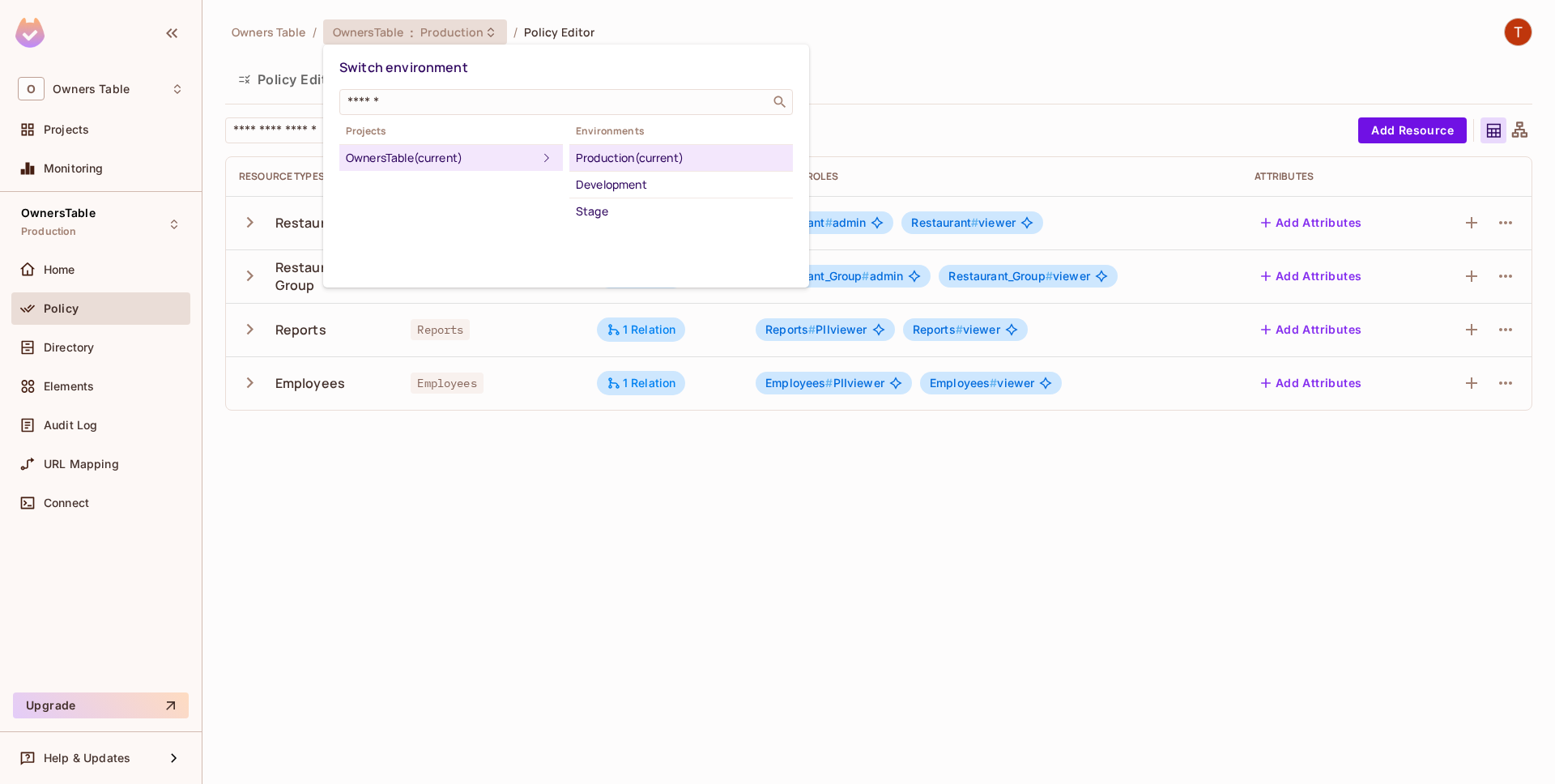
click at [873, 694] on div at bounding box center [777, 392] width 1555 height 784
